Goal: Task Accomplishment & Management: Complete application form

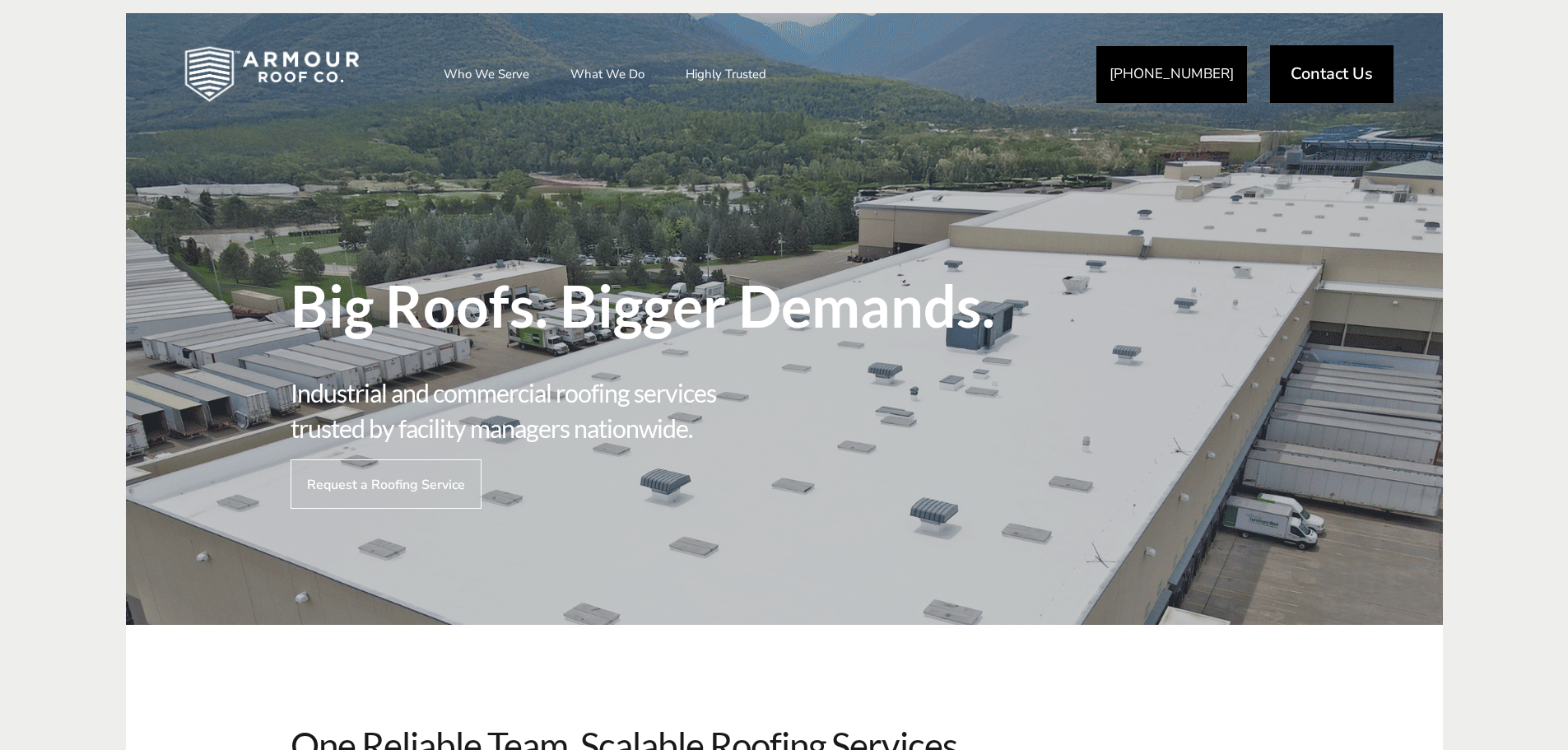
click at [396, 477] on span "Request a Roofing Service" at bounding box center [386, 484] width 158 height 16
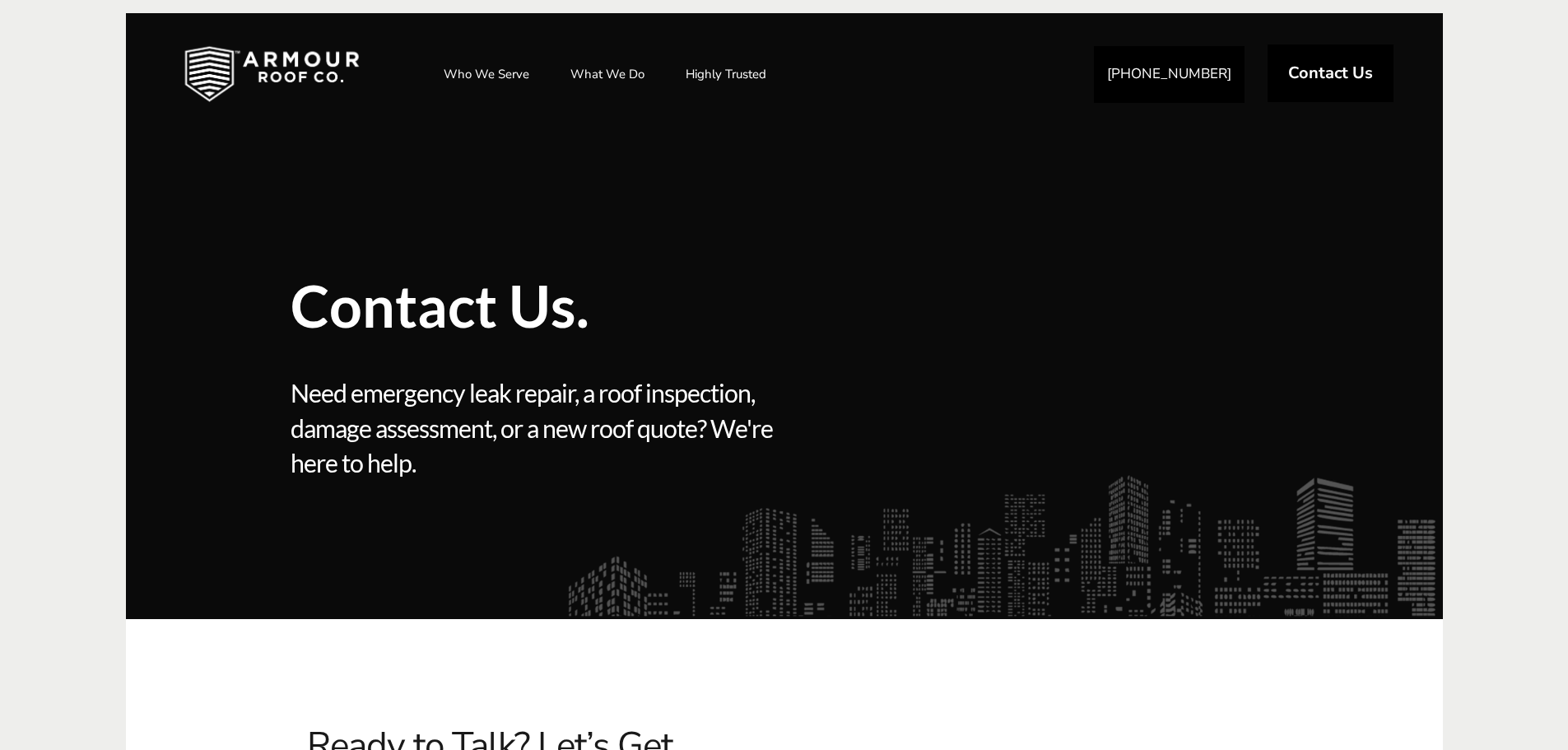
click at [1335, 69] on span "Contact Us" at bounding box center [1330, 73] width 85 height 17
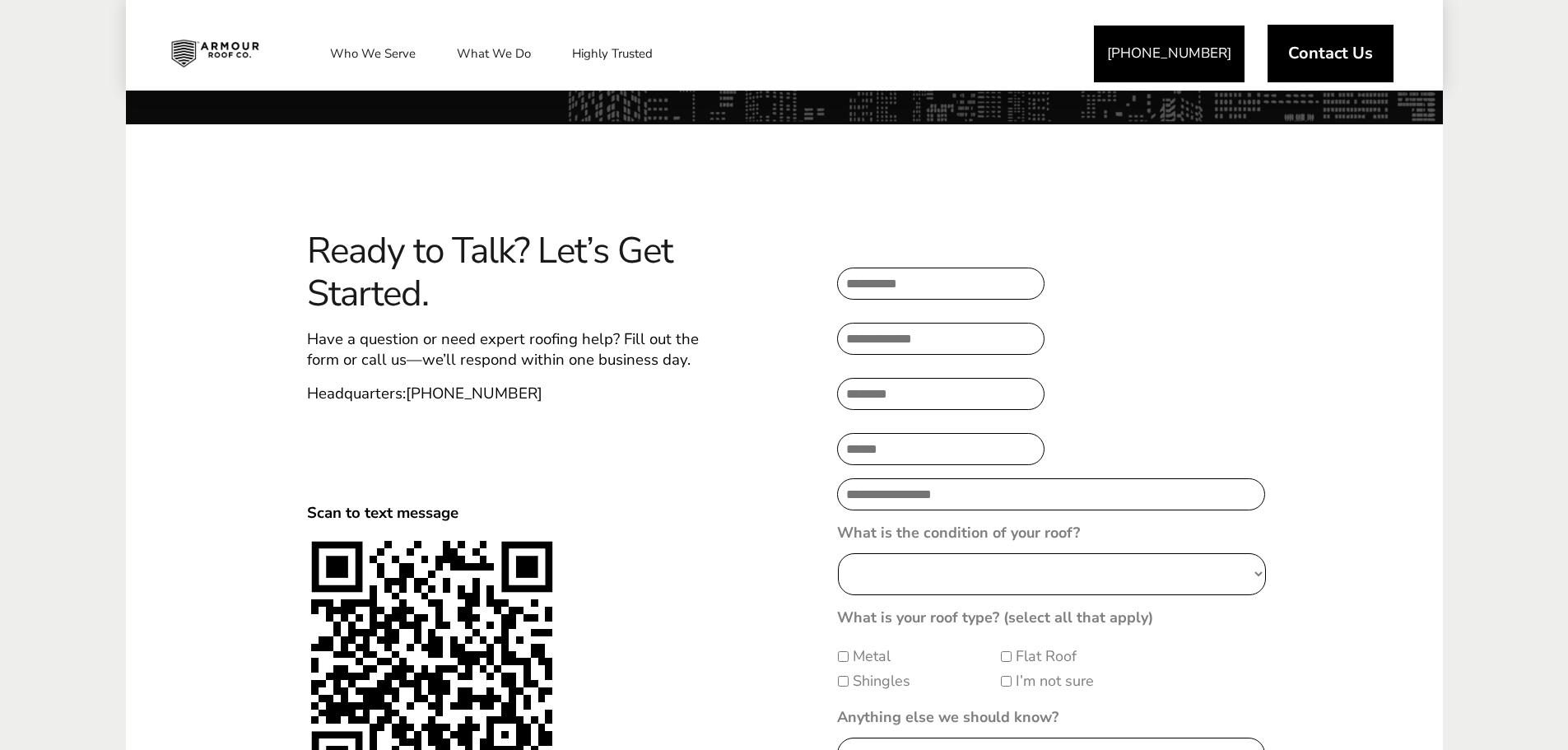
scroll to position [494, 0]
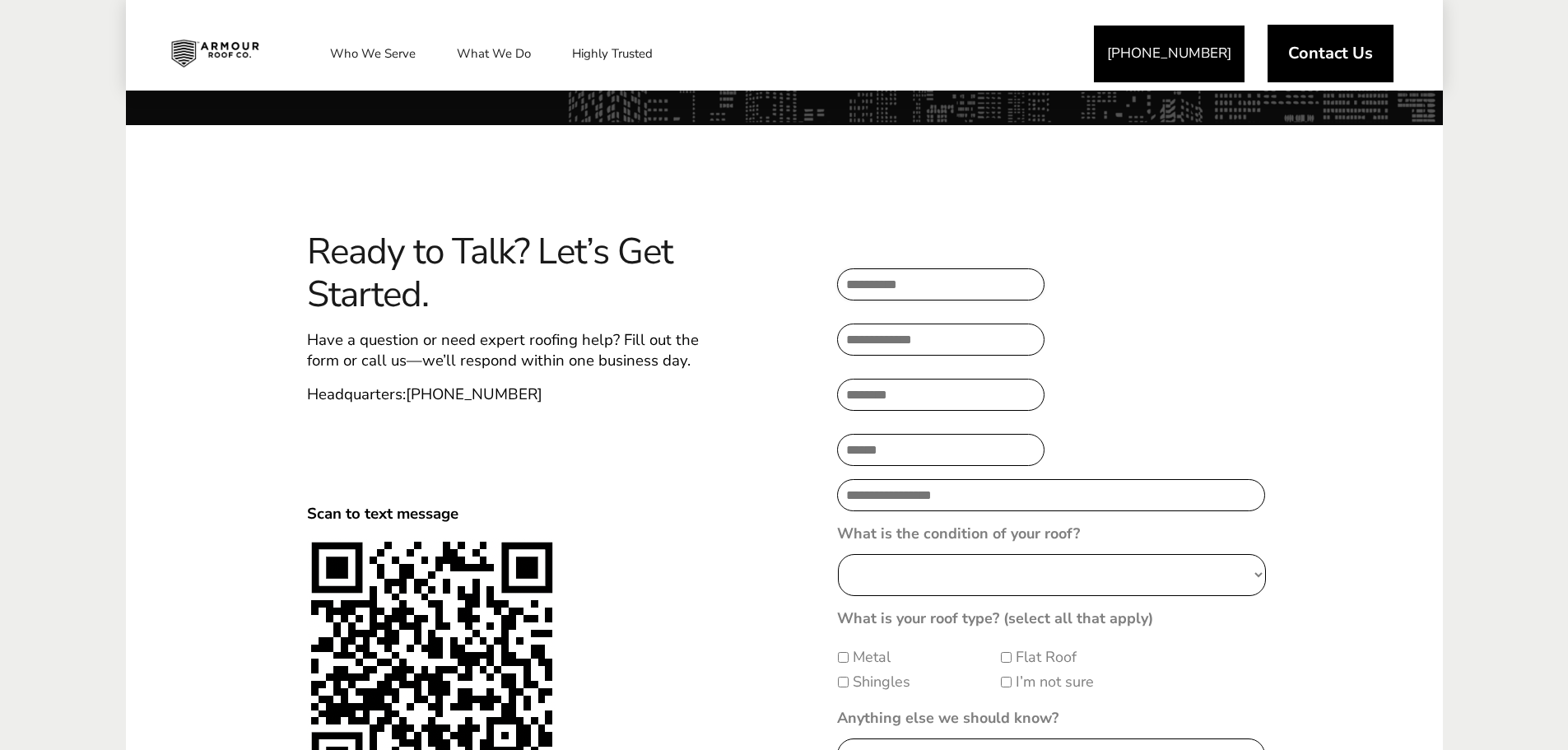
click at [940, 280] on input "Full Name* *" at bounding box center [941, 284] width 207 height 32
click at [1202, 252] on ul "**********" at bounding box center [1058, 612] width 441 height 732
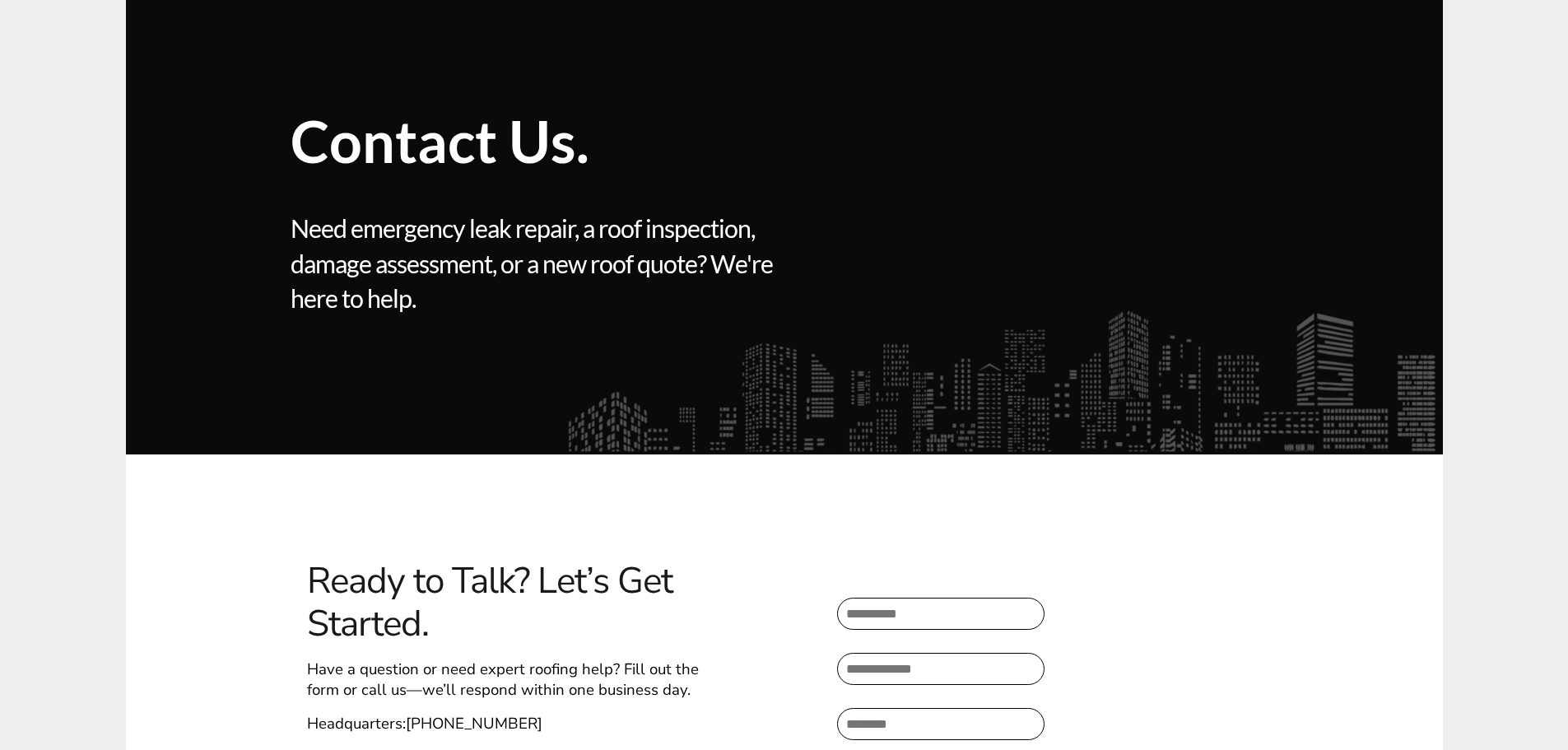
scroll to position [0, 0]
